Goal: Information Seeking & Learning: Stay updated

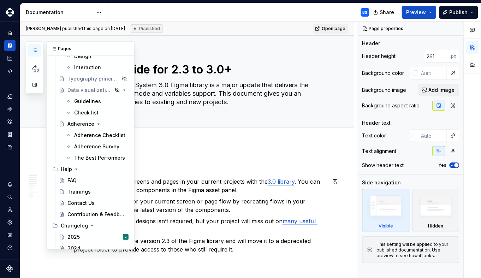
scroll to position [3337, 0]
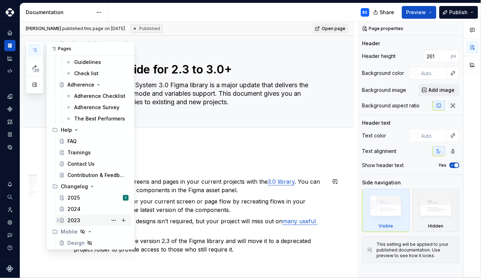
click at [76, 219] on div "2023" at bounding box center [73, 220] width 13 height 7
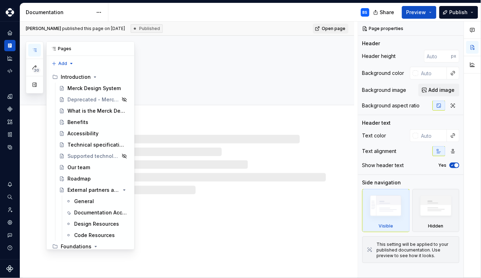
click at [34, 50] on icon "button" at bounding box center [35, 50] width 6 height 6
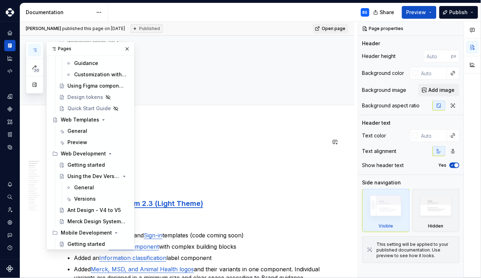
scroll to position [3337, 0]
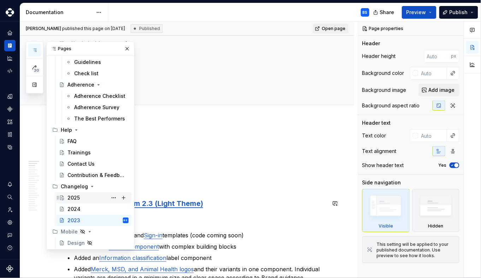
click at [73, 200] on div "2025" at bounding box center [73, 197] width 12 height 7
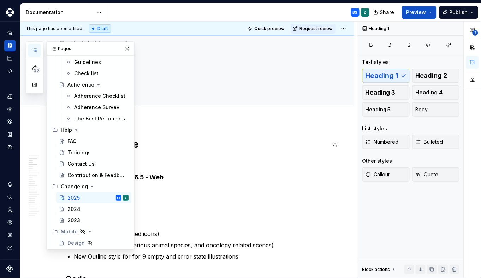
click at [266, 149] on h1 "[DATE] Release" at bounding box center [195, 144] width 261 height 13
click at [128, 48] on button "button" at bounding box center [127, 49] width 10 height 10
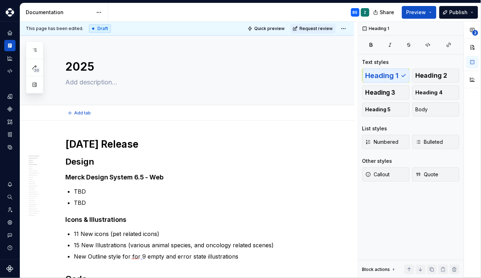
type textarea "*"
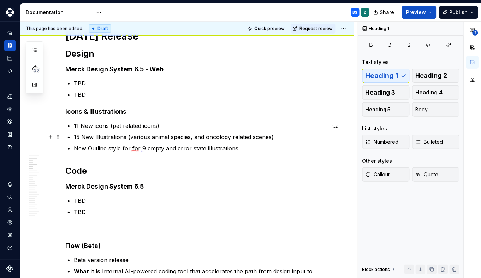
scroll to position [106, 0]
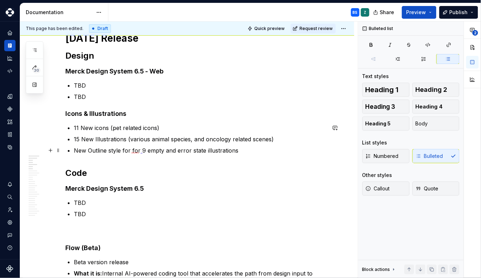
click at [154, 150] on p "New Outline style for for 9 empty and error state illustrations" at bounding box center [200, 150] width 252 height 8
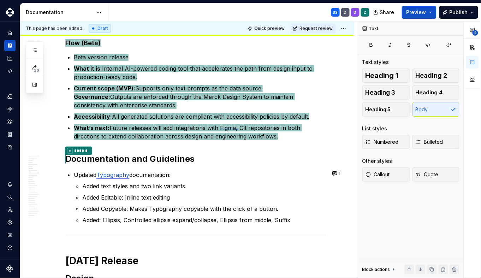
scroll to position [311, 0]
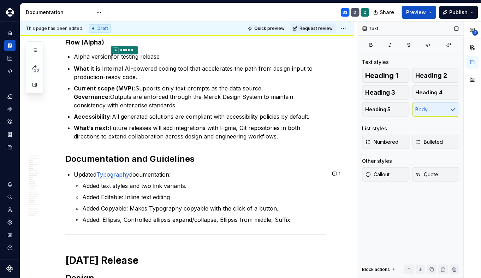
type textarea "*"
